Goal: Task Accomplishment & Management: Use online tool/utility

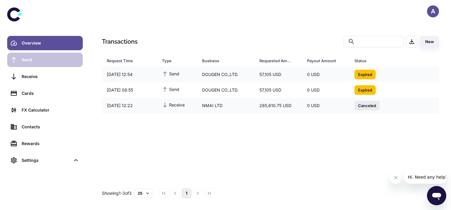
click at [34, 61] on div "Send" at bounding box center [51, 60] width 58 height 7
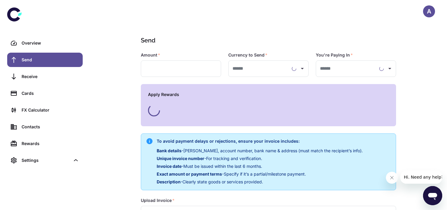
type input "**********"
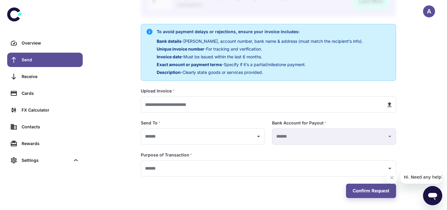
scroll to position [109, 0]
click at [259, 137] on icon "Open" at bounding box center [258, 136] width 7 height 7
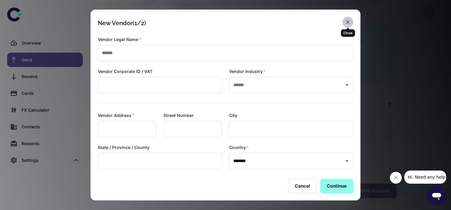
click at [349, 24] on icon "button" at bounding box center [348, 22] width 6 height 6
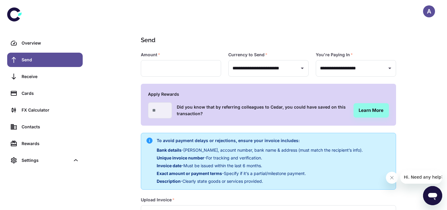
scroll to position [0, 0]
